Goal: Find specific page/section: Find specific page/section

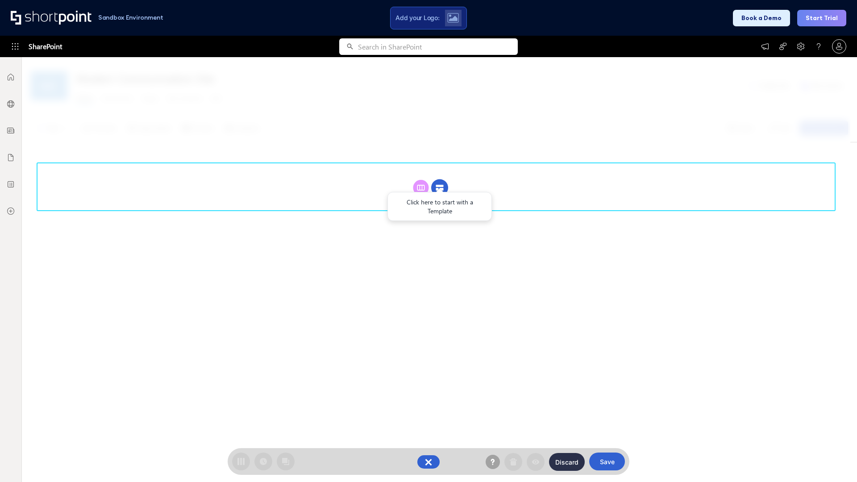
click at [440, 187] on circle at bounding box center [439, 187] width 17 height 17
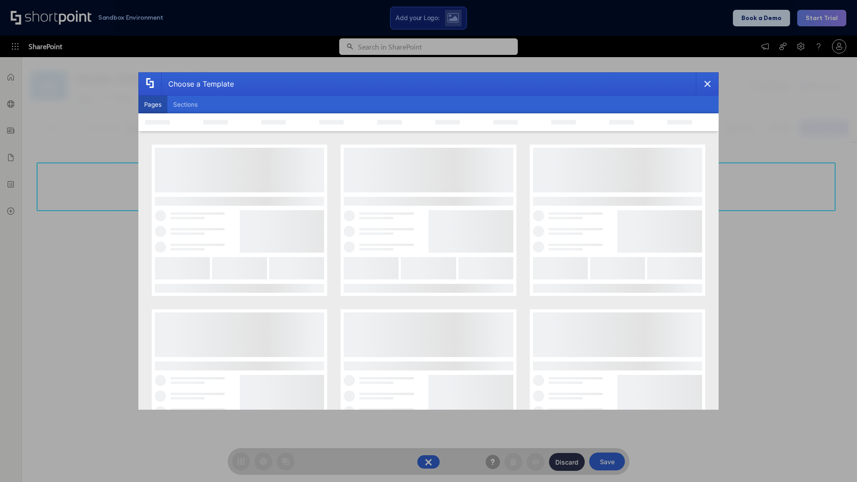
click at [153, 104] on button "Pages" at bounding box center [152, 104] width 29 height 18
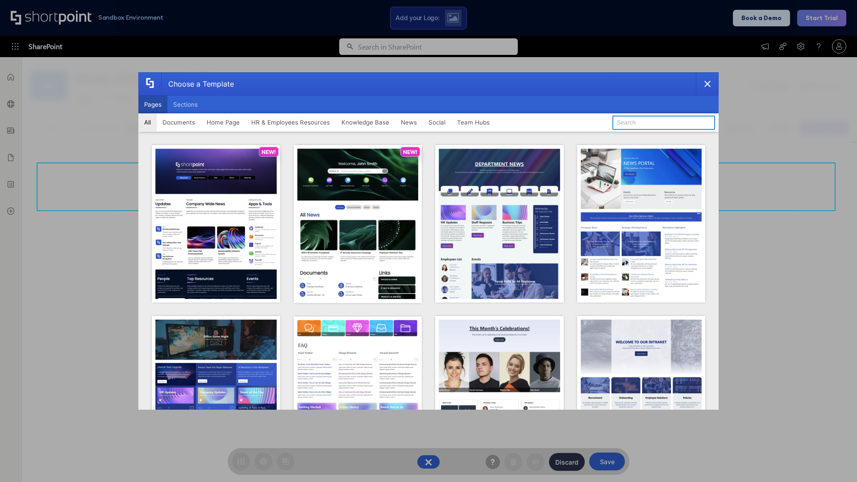
type input "HR 5"
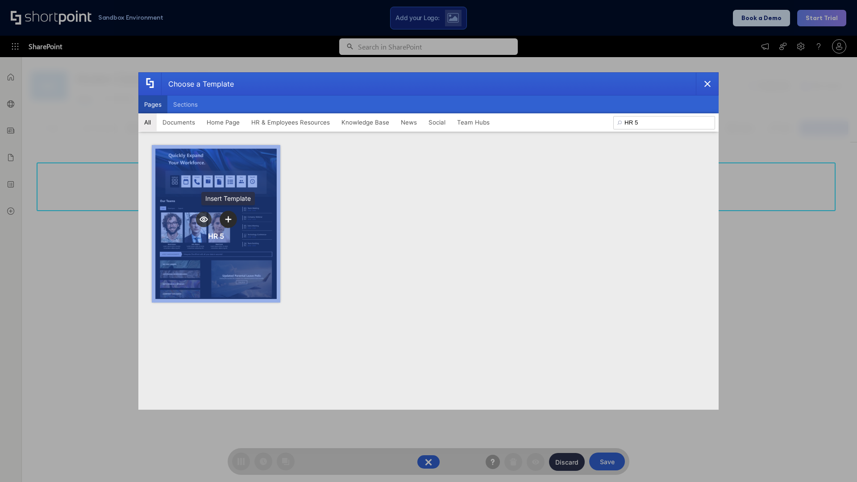
click at [228, 219] on icon "template selector" at bounding box center [228, 219] width 6 height 6
